Goal: Navigation & Orientation: Find specific page/section

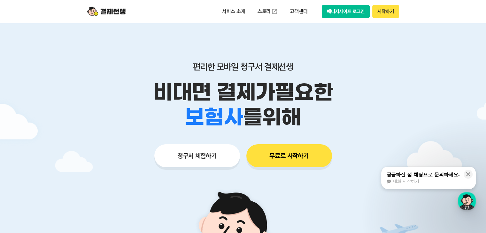
click at [344, 7] on button "매니저사이트 로그인" at bounding box center [346, 11] width 48 height 13
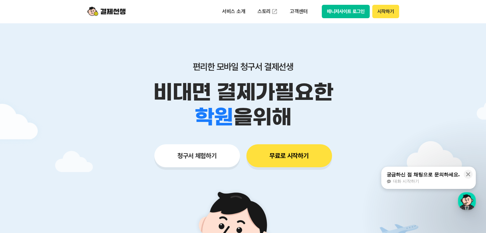
click at [348, 8] on button "매니저사이트 로그인" at bounding box center [346, 11] width 48 height 13
click at [341, 7] on button "매니저사이트 로그인" at bounding box center [346, 11] width 48 height 13
click at [340, 16] on button "매니저사이트 로그인" at bounding box center [346, 11] width 48 height 13
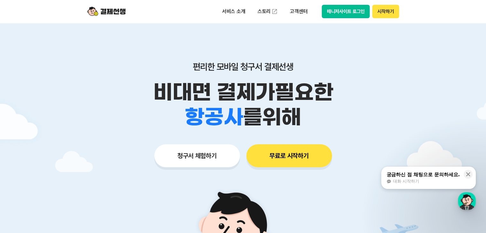
click at [345, 14] on button "매니저사이트 로그인" at bounding box center [346, 11] width 48 height 13
click at [338, 8] on button "매니저사이트 로그인" at bounding box center [346, 11] width 48 height 13
click at [344, 7] on button "매니저사이트 로그인" at bounding box center [346, 11] width 48 height 13
